Goal: Obtain resource: Obtain resource

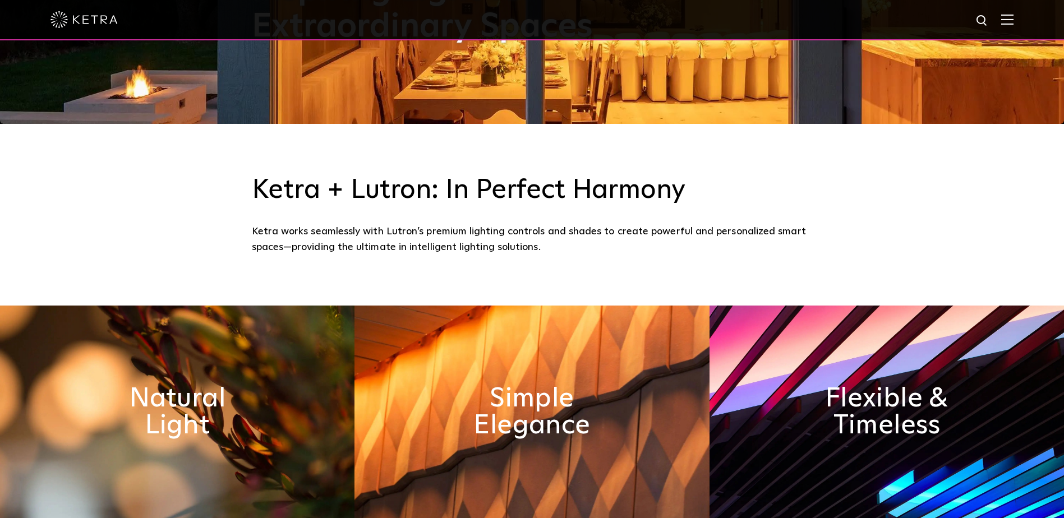
scroll to position [112, 0]
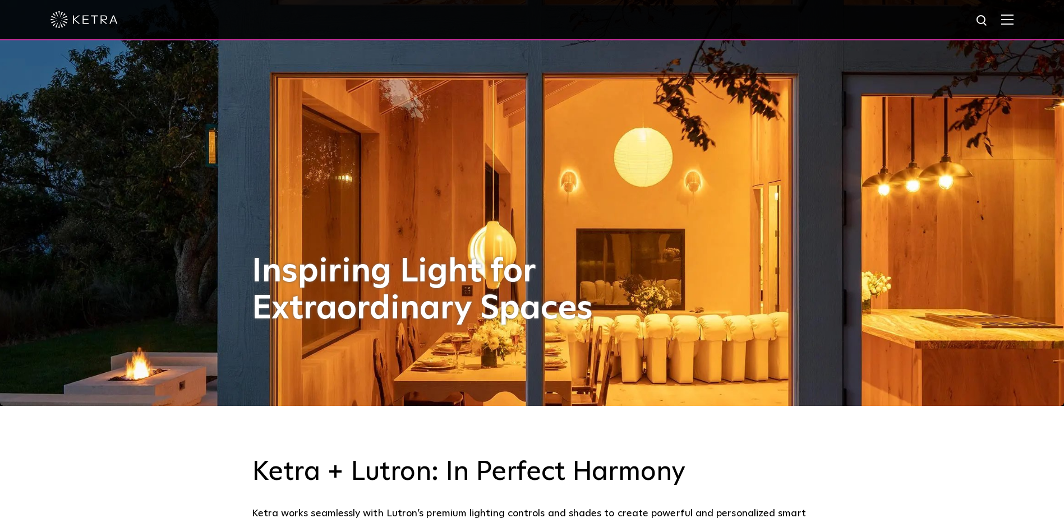
click at [1014, 25] on img at bounding box center [1008, 19] width 12 height 11
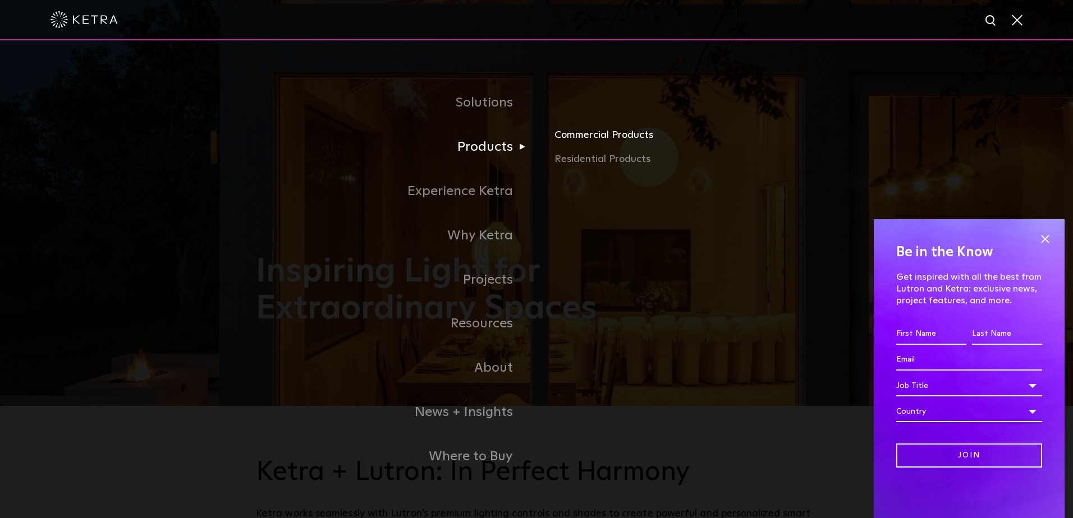
click at [590, 138] on link "Commercial Products" at bounding box center [685, 139] width 263 height 25
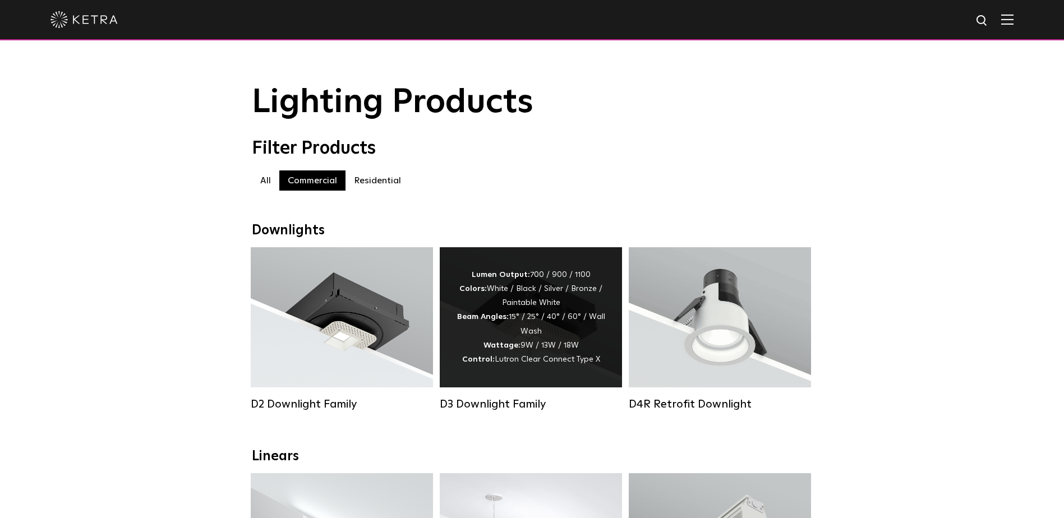
click at [536, 320] on div "Lumen Output: 700 / 900 / 1100 Colors: White / Black / Silver / Bronze / Painta…" at bounding box center [531, 317] width 149 height 99
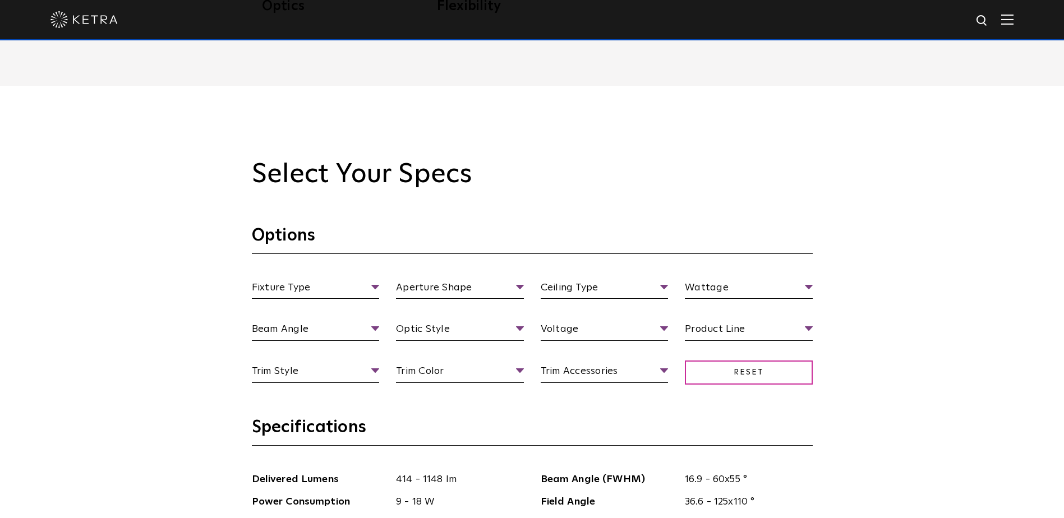
scroll to position [954, 0]
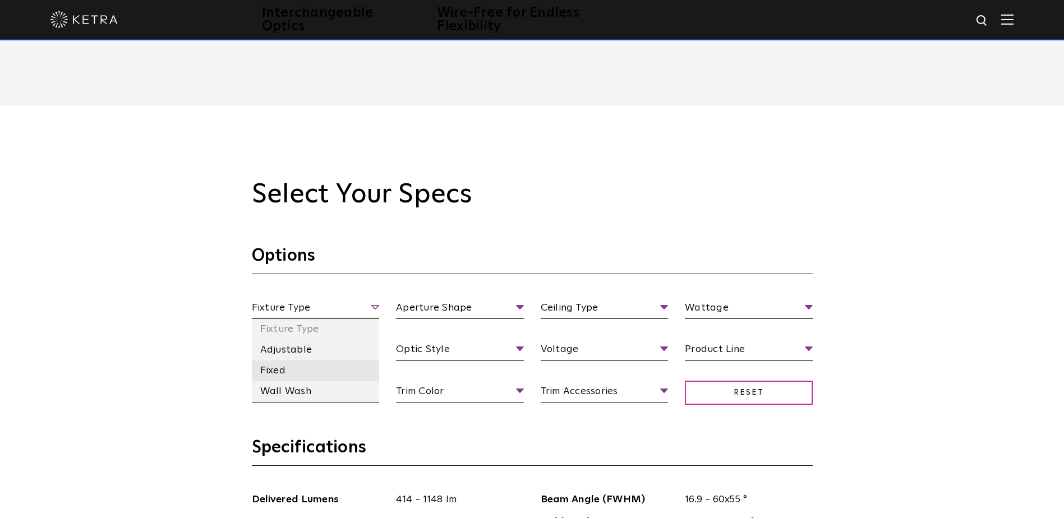
click at [299, 368] on li "Fixed" at bounding box center [316, 371] width 128 height 21
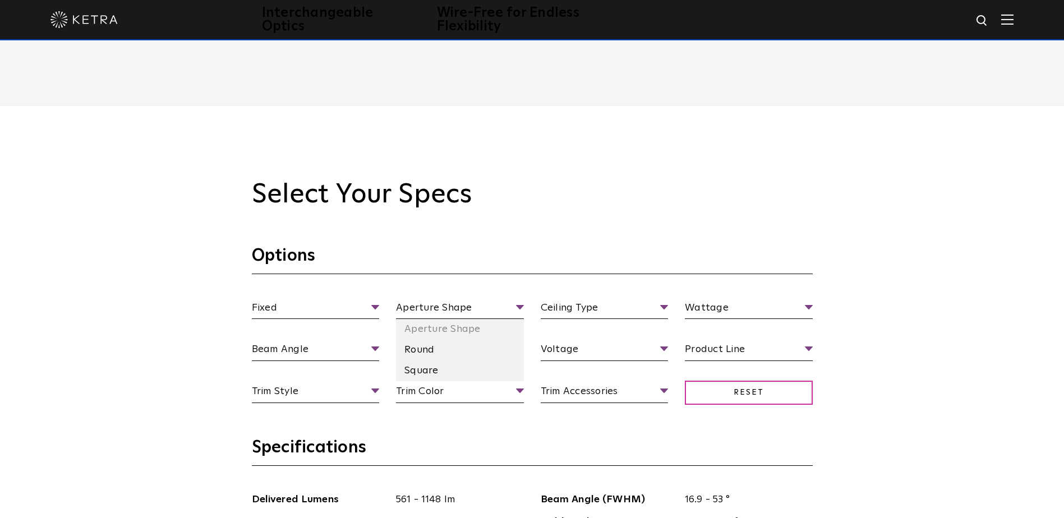
click at [466, 364] on li "Square" at bounding box center [460, 371] width 128 height 21
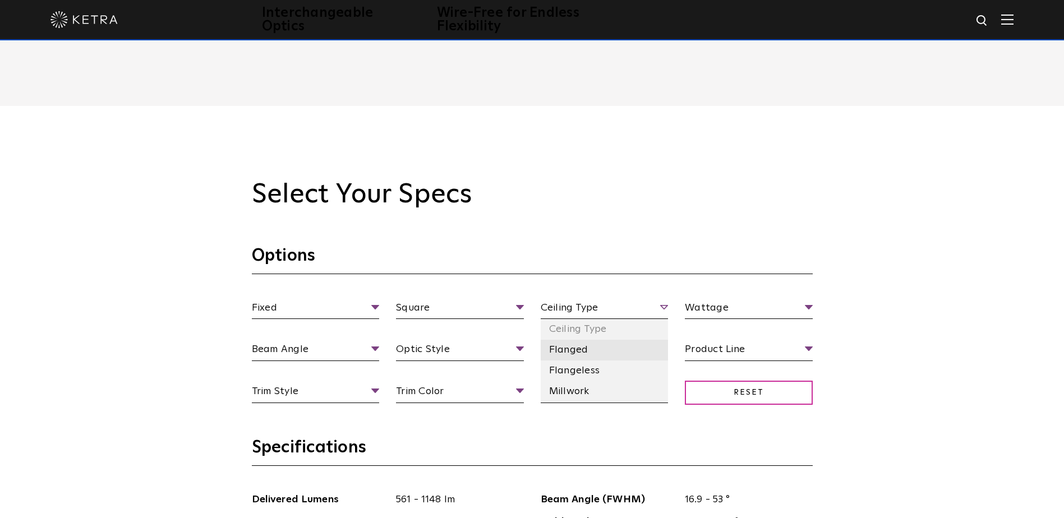
click at [618, 354] on li "Flanged" at bounding box center [605, 350] width 128 height 21
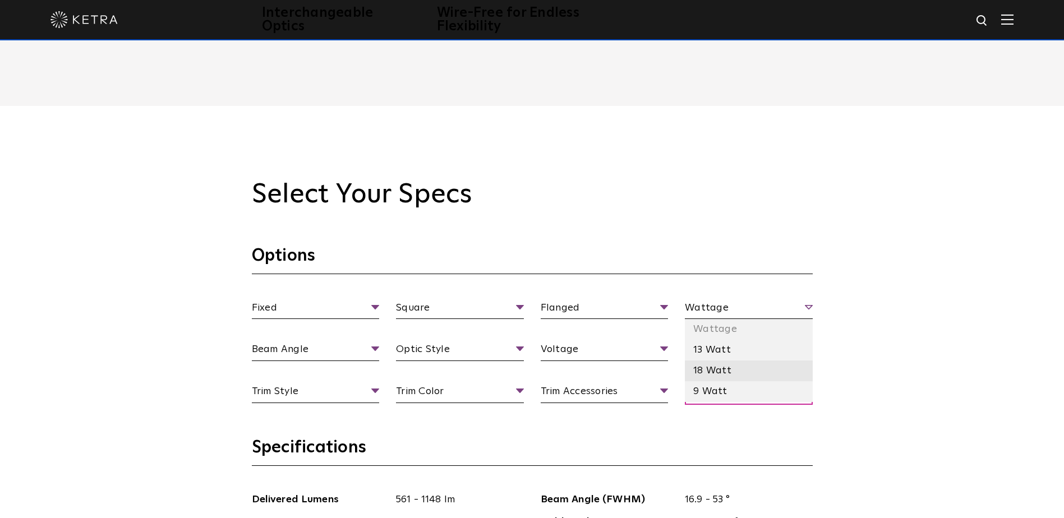
click at [752, 369] on li "18 Watt" at bounding box center [749, 371] width 128 height 21
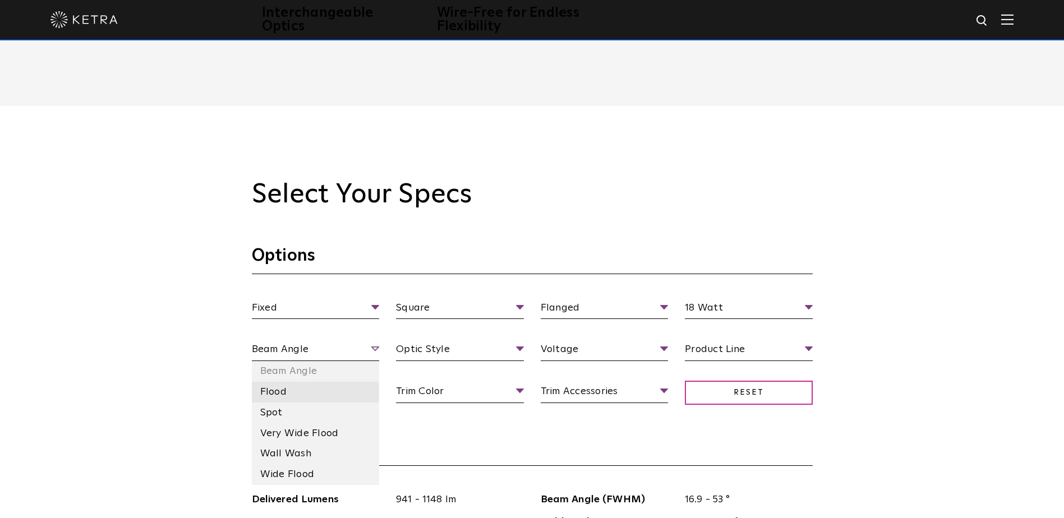
click at [332, 392] on li "Flood" at bounding box center [316, 392] width 128 height 21
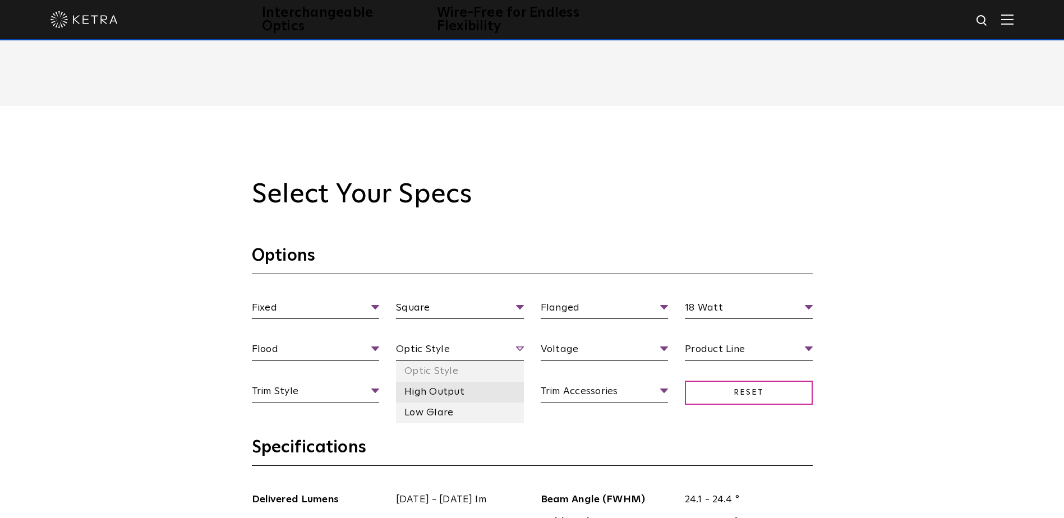
click at [491, 392] on li "High Output" at bounding box center [460, 392] width 128 height 21
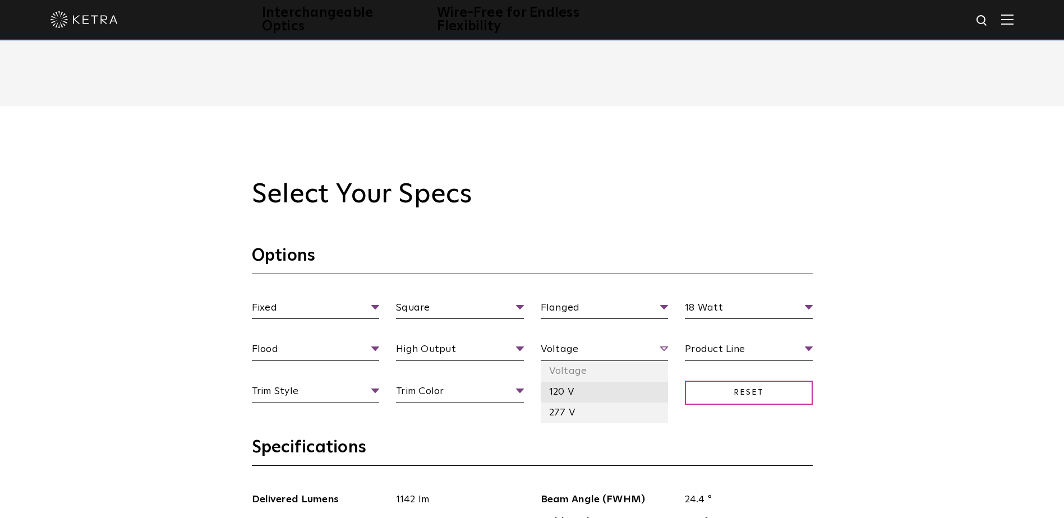
click at [614, 396] on li "120 V" at bounding box center [605, 392] width 128 height 21
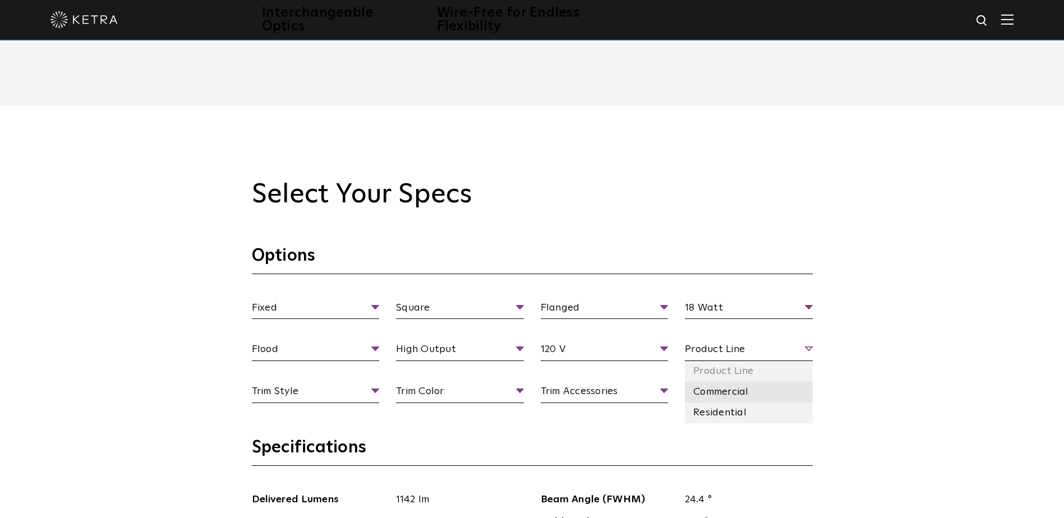
click at [765, 396] on li "Commercial" at bounding box center [749, 392] width 128 height 21
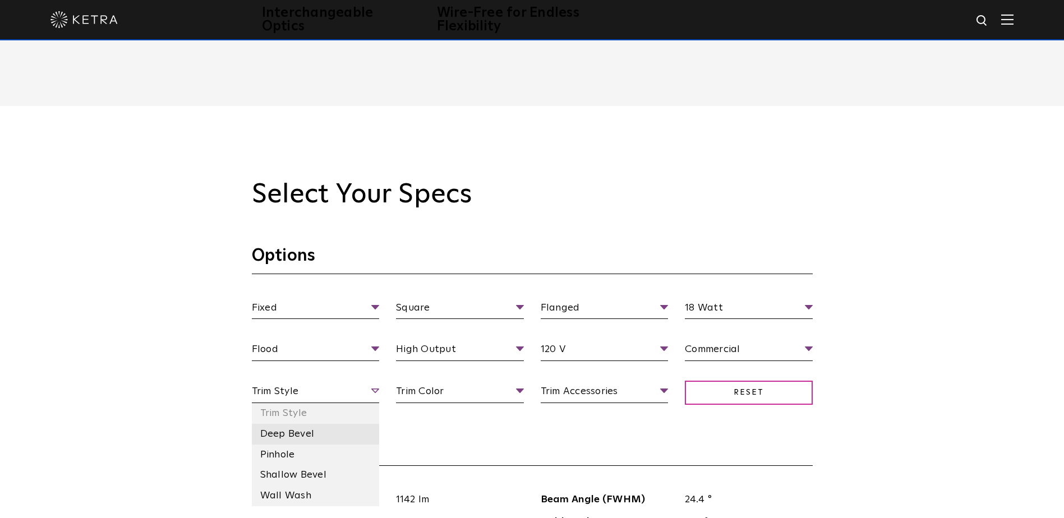
click at [343, 440] on li "Deep Bevel" at bounding box center [316, 434] width 128 height 21
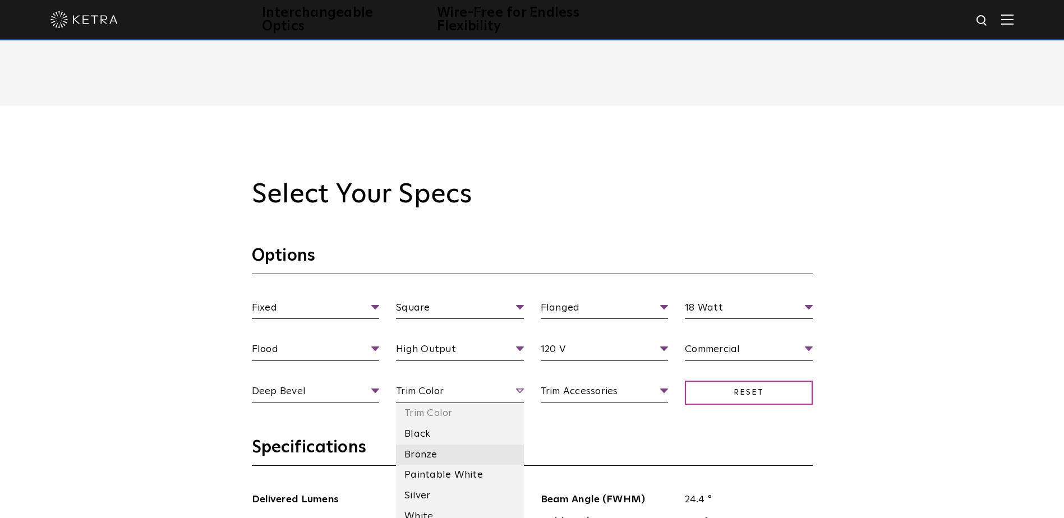
click at [495, 446] on li "Bronze" at bounding box center [460, 455] width 128 height 21
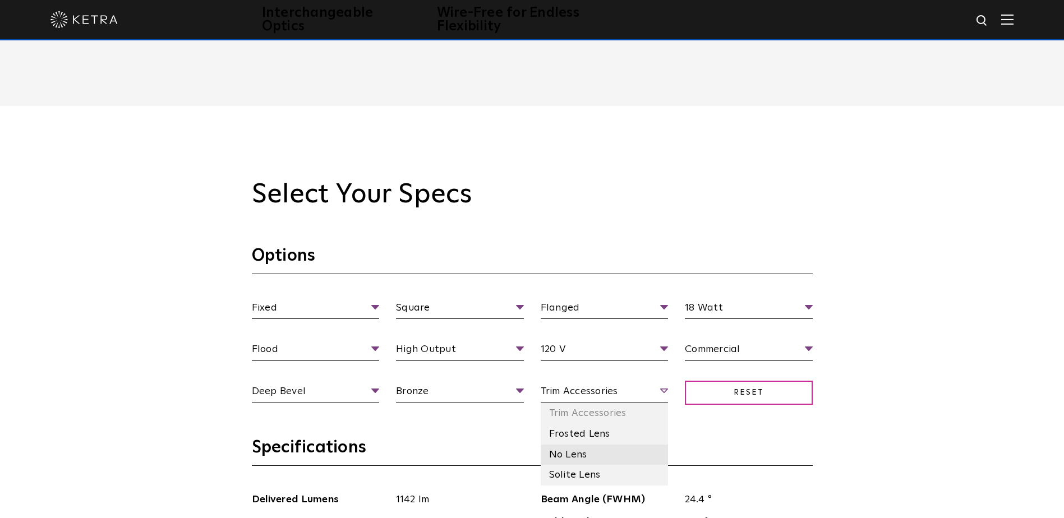
click at [632, 458] on li "No Lens" at bounding box center [605, 455] width 128 height 21
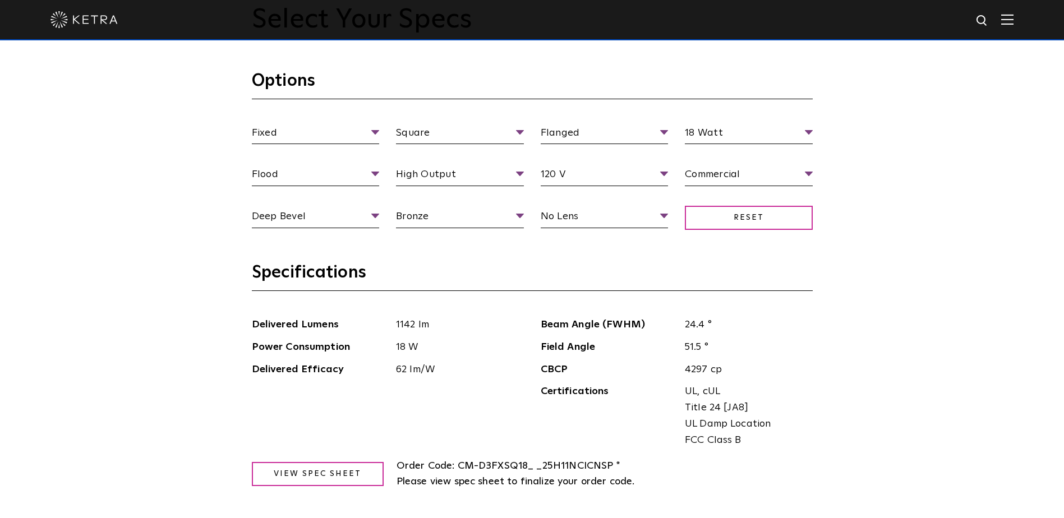
scroll to position [1122, 0]
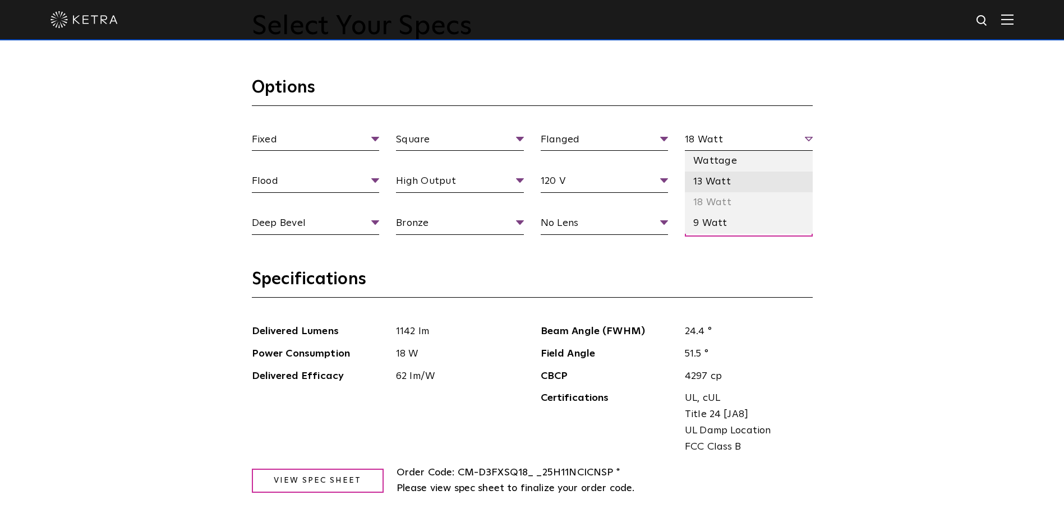
click at [746, 189] on li "13 Watt" at bounding box center [749, 182] width 128 height 21
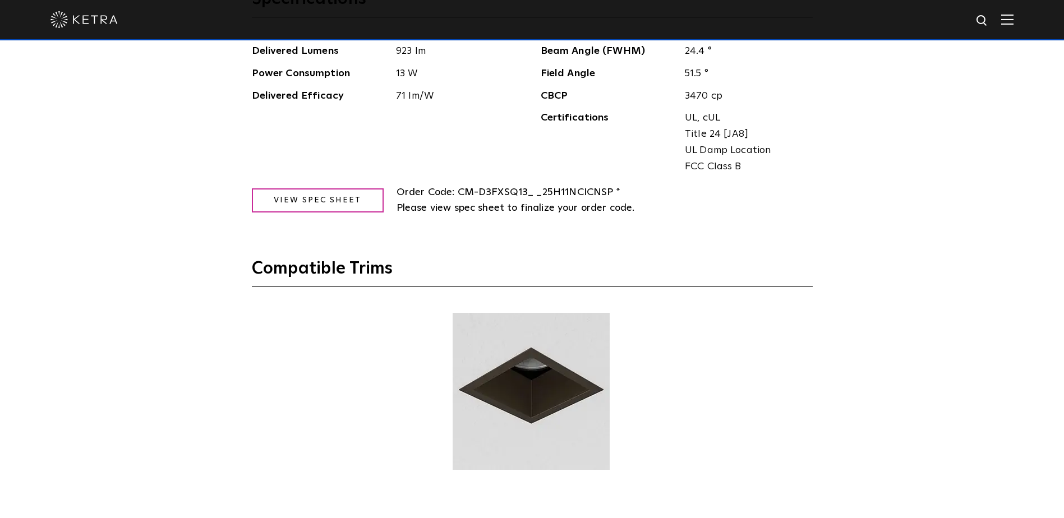
scroll to position [1683, 0]
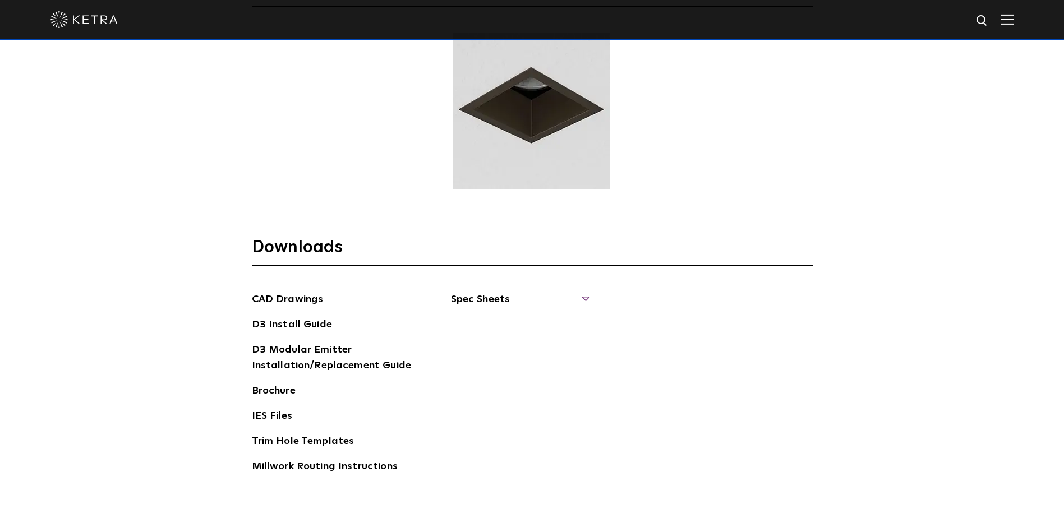
click at [490, 298] on span "Spec Sheets" at bounding box center [519, 304] width 137 height 25
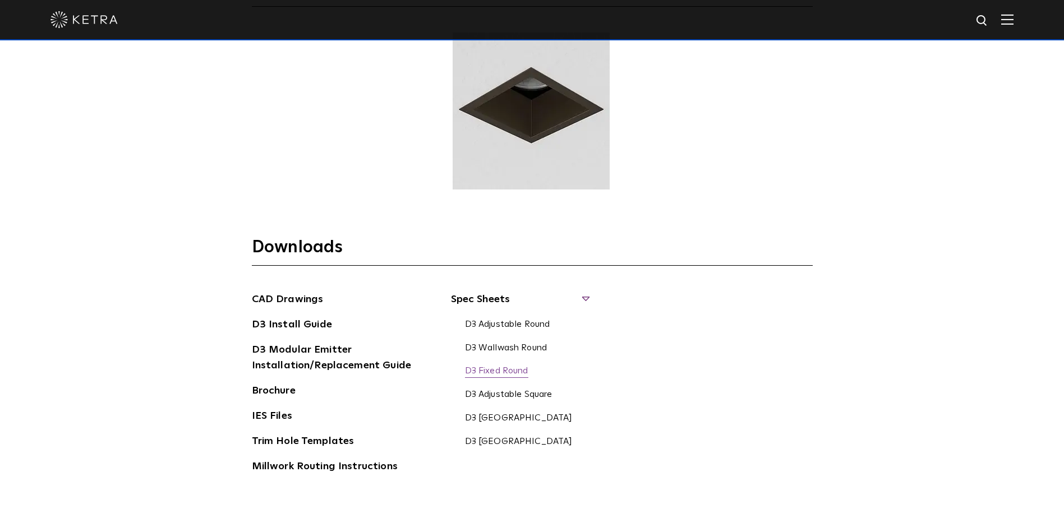
click at [520, 374] on link "D3 Fixed Round" at bounding box center [496, 372] width 63 height 12
